Goal: Task Accomplishment & Management: Manage account settings

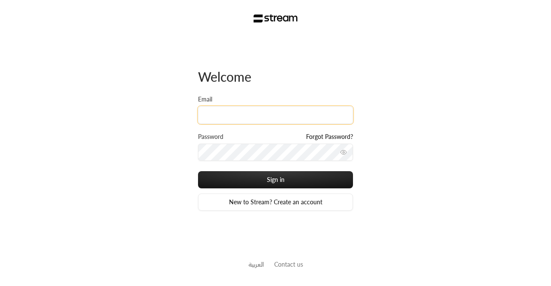
click at [248, 118] on input "Email" at bounding box center [275, 115] width 155 height 18
type input "[PERSON_NAME]"
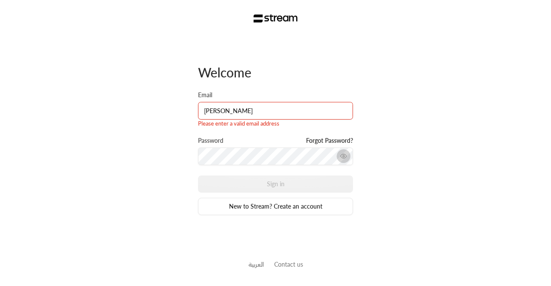
click at [343, 159] on icon "toggle password visibility" at bounding box center [343, 156] width 7 height 7
click at [251, 104] on input "[PERSON_NAME]" at bounding box center [275, 111] width 155 height 18
type input "[PERSON_NAME][EMAIL_ADDRESS][DOMAIN_NAME]"
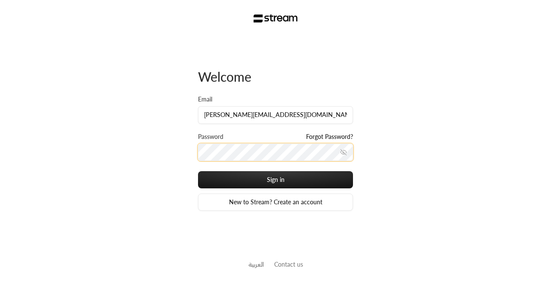
click at [198, 171] on button "Sign in" at bounding box center [275, 179] width 155 height 17
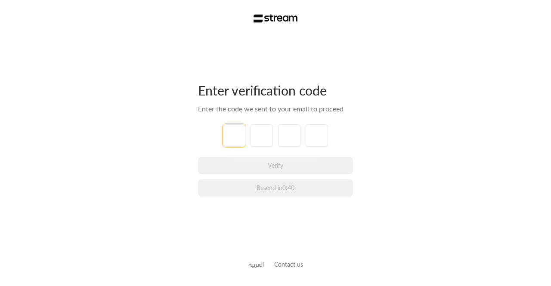
type input "1"
type input "2"
type input "3"
type input "4"
click at [358, 203] on div "Enter verification code Enter the code we sent to your email to proceed 1 2 3 4…" at bounding box center [275, 143] width 551 height 286
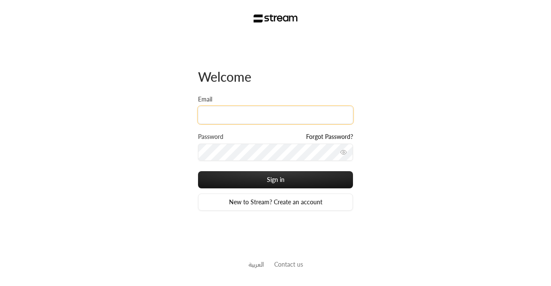
click at [228, 112] on input "Email" at bounding box center [275, 115] width 155 height 18
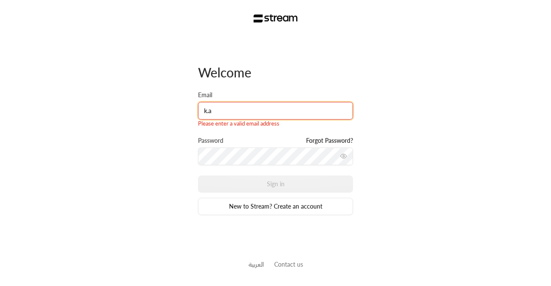
type input "[PERSON_NAME][EMAIL_ADDRESS][DOMAIN_NAME]"
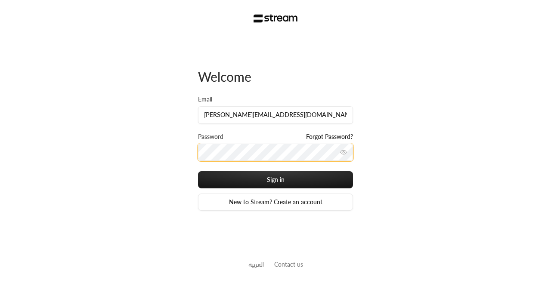
click at [198, 171] on button "Sign in" at bounding box center [275, 179] width 155 height 17
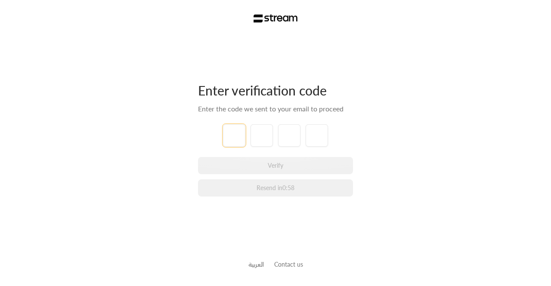
type input "1"
type input "2"
type input "3"
type input "4"
